Goal: Contribute content: Add original content to the website for others to see

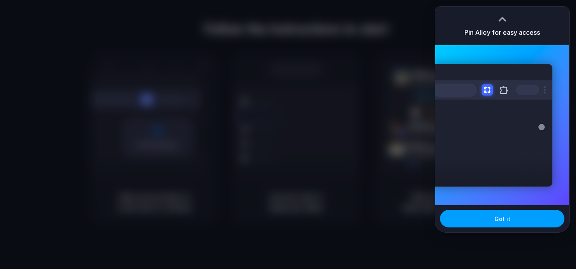
click at [505, 221] on span "Got it" at bounding box center [502, 219] width 16 height 8
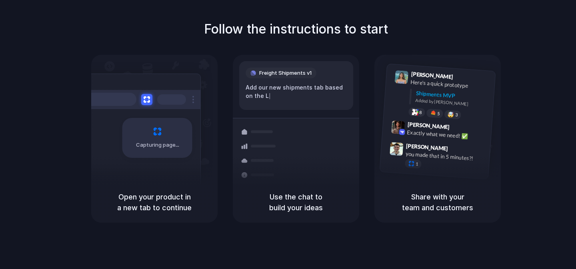
click at [181, 166] on div "Capturing page" at bounding box center [140, 135] width 121 height 123
click at [176, 136] on div "Capturing page" at bounding box center [157, 138] width 70 height 40
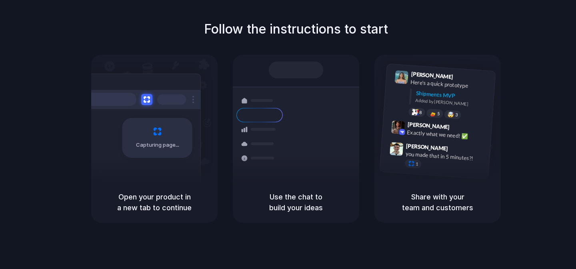
click at [174, 161] on div "Capturing page" at bounding box center [140, 135] width 121 height 123
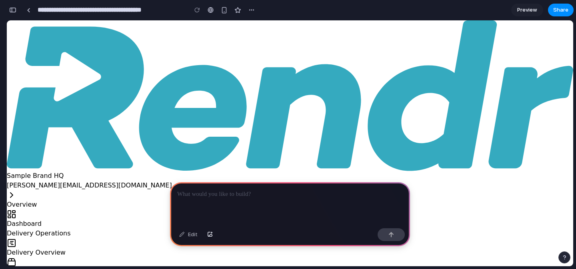
click at [234, 191] on p at bounding box center [290, 195] width 226 height 10
click at [396, 234] on button "button" at bounding box center [391, 234] width 27 height 13
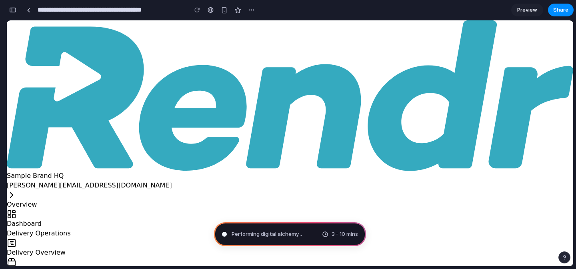
click at [526, 8] on span "Preview" at bounding box center [527, 10] width 20 height 8
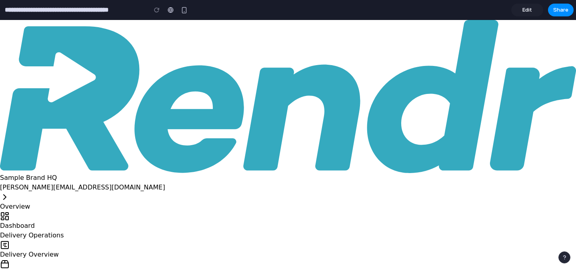
click at [526, 8] on span "Edit" at bounding box center [527, 10] width 10 height 8
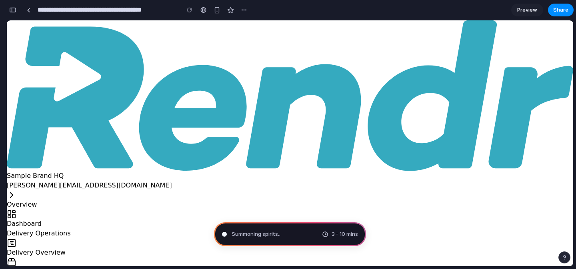
click at [297, 236] on div "Summoning spirits .. 3 - 10 mins" at bounding box center [290, 234] width 152 height 24
click at [16, 190] on icon at bounding box center [12, 195] width 10 height 10
click at [82, 181] on div "[PERSON_NAME][EMAIL_ADDRESS][DOMAIN_NAME]" at bounding box center [290, 186] width 566 height 10
click at [61, 238] on link "Delivery Overview" at bounding box center [290, 247] width 566 height 18
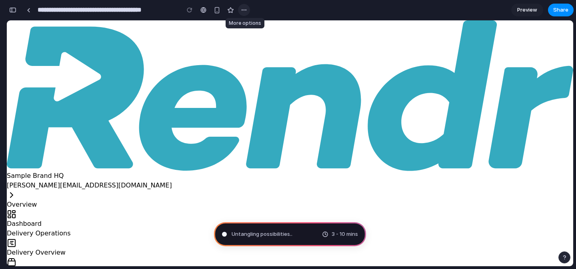
click at [245, 14] on button "button" at bounding box center [244, 10] width 12 height 12
click at [256, 6] on div "Duplicate Delete" at bounding box center [288, 134] width 576 height 269
type input "**********"
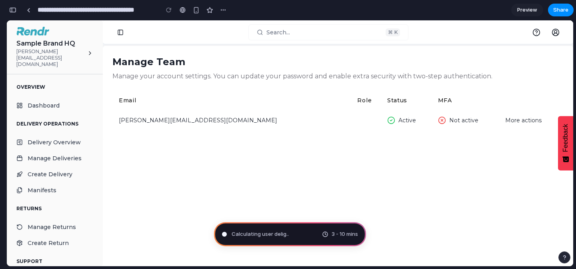
scroll to position [290, 0]
click at [524, 12] on span "Preview" at bounding box center [527, 10] width 20 height 8
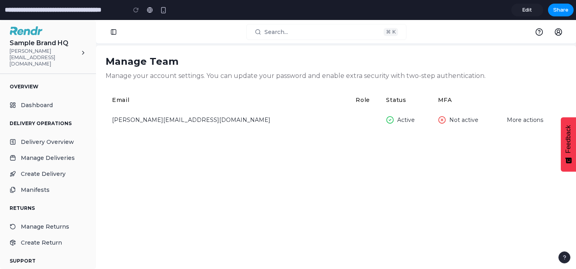
click at [524, 12] on span "Edit" at bounding box center [527, 10] width 10 height 8
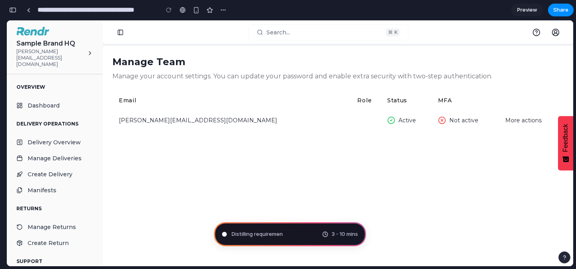
click at [527, 9] on span "Preview" at bounding box center [527, 10] width 20 height 8
